Goal: Register for event/course

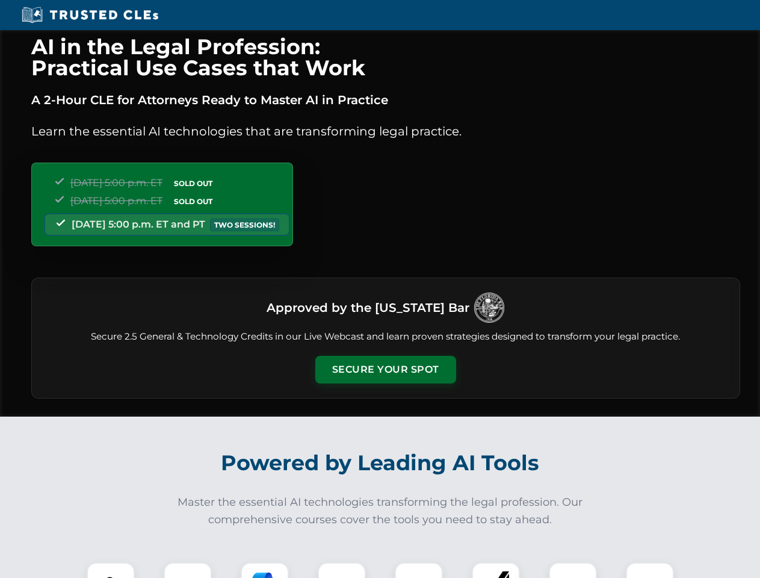
click at [385, 370] on button "Secure Your Spot" at bounding box center [385, 370] width 141 height 28
click at [111, 570] on img at bounding box center [110, 586] width 35 height 35
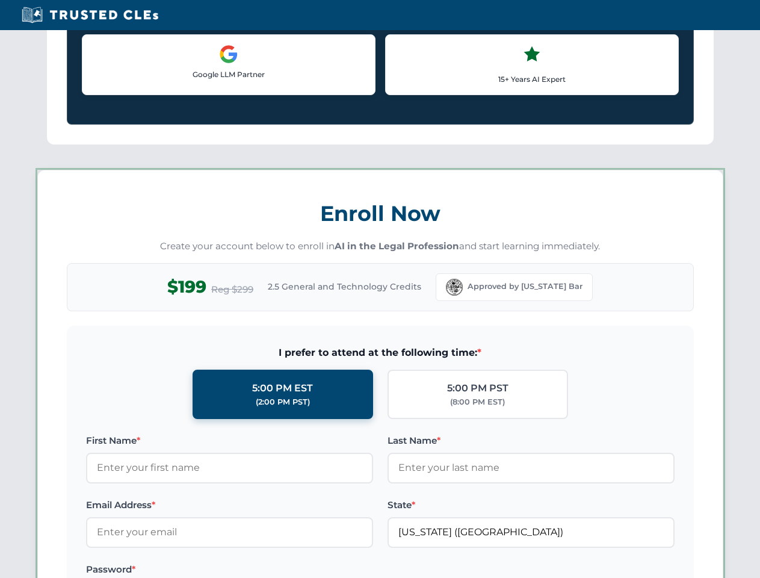
click at [265, 570] on label "Password *" at bounding box center [229, 569] width 287 height 14
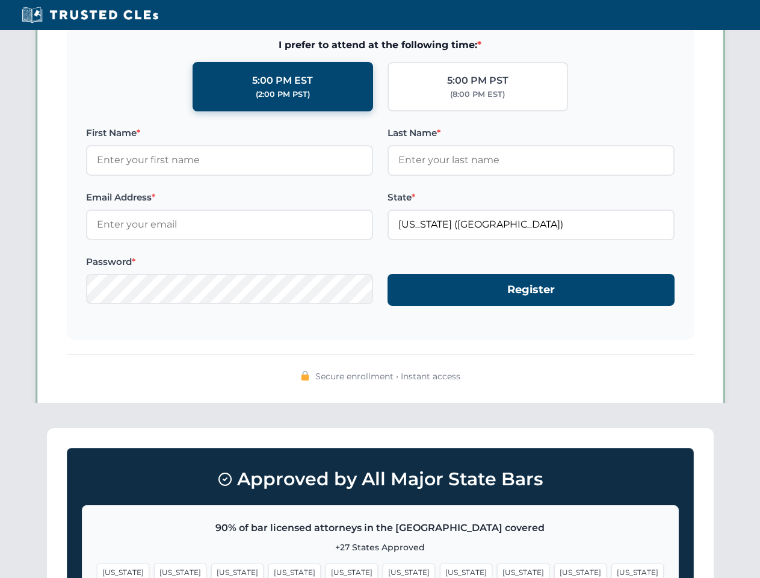
click at [555, 570] on span "[US_STATE]" at bounding box center [581, 572] width 52 height 17
